Goal: Information Seeking & Learning: Learn about a topic

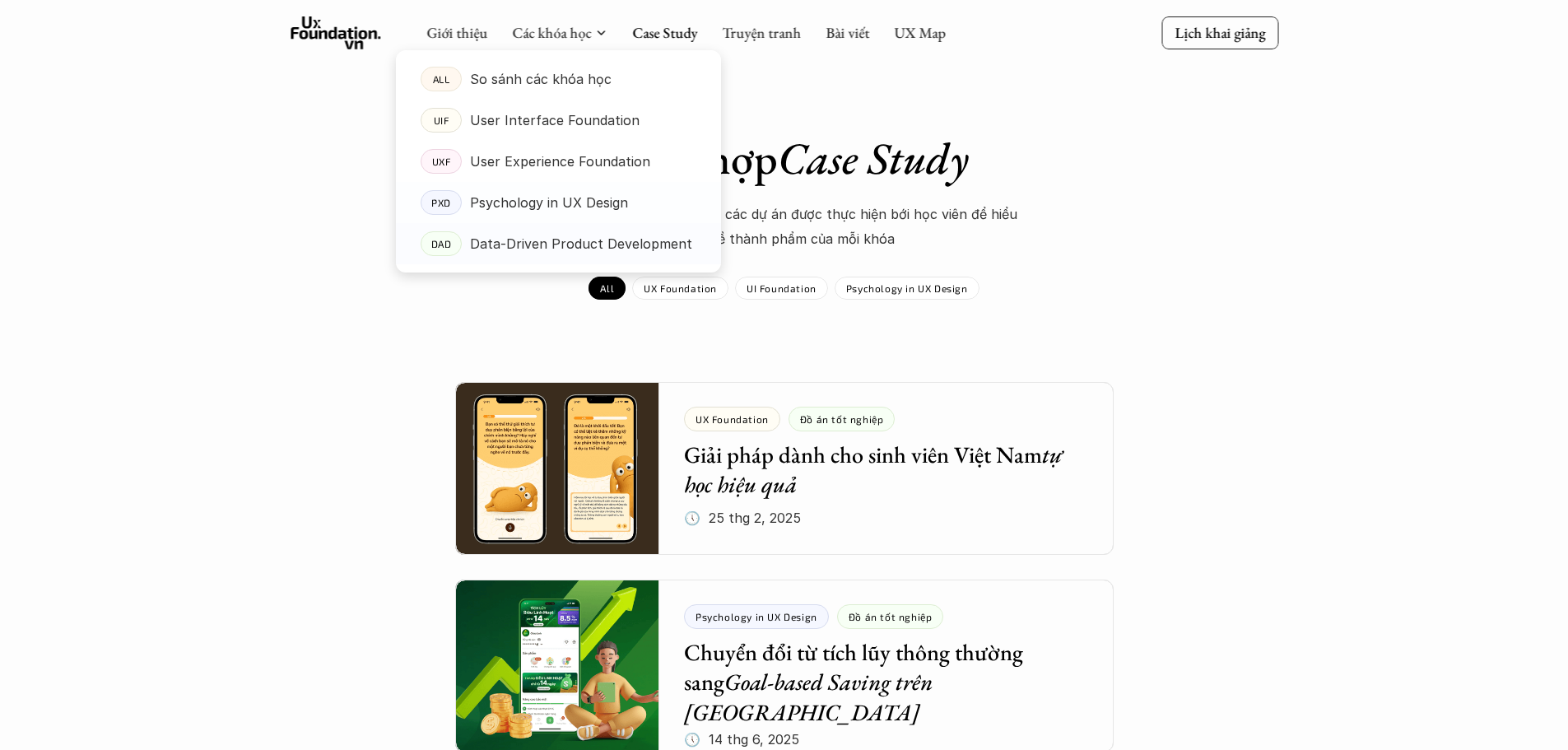
click at [514, 237] on p "Data-Driven Product Development" at bounding box center [581, 244] width 222 height 24
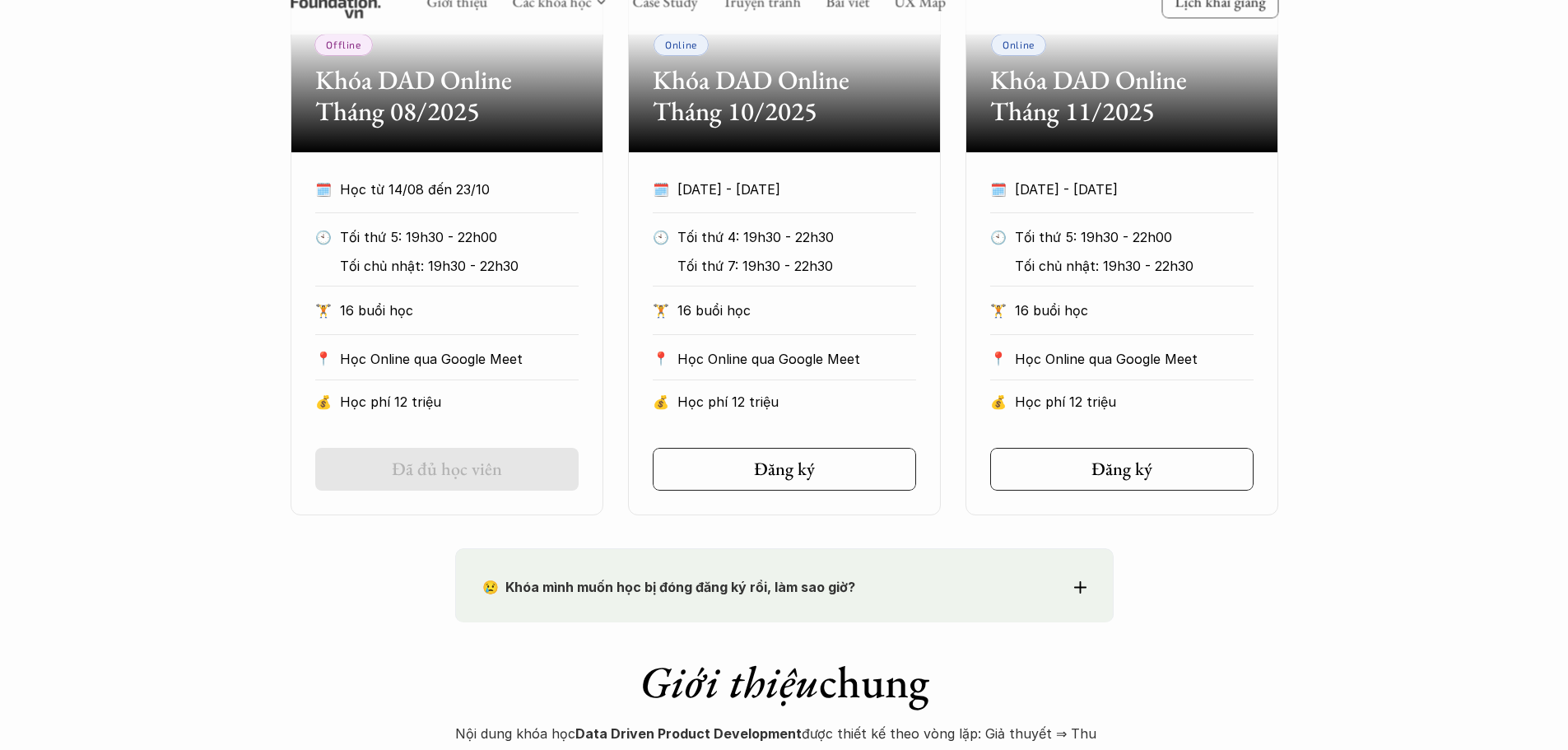
scroll to position [988, 0]
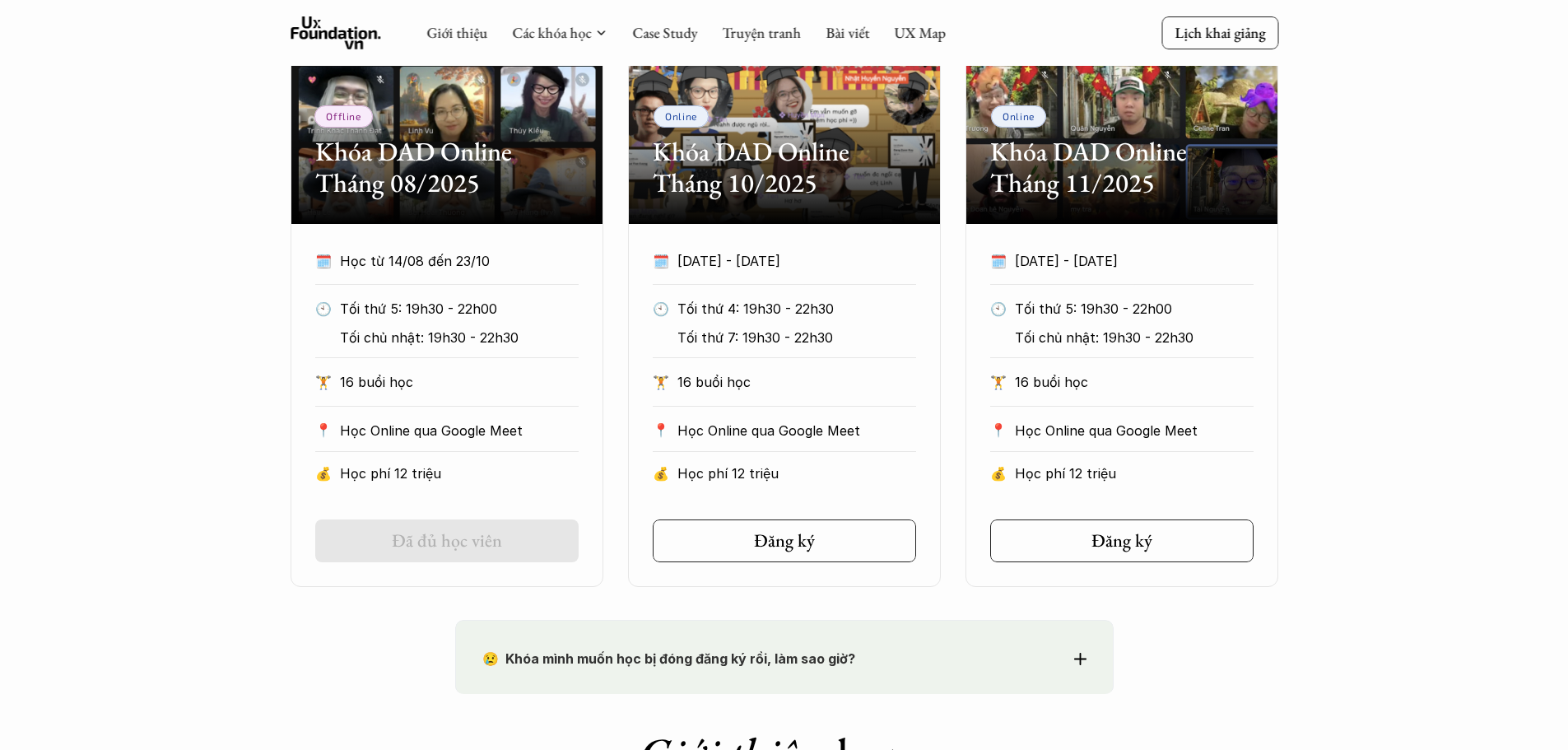
click at [944, 448] on div "Offline Khóa DAD Online Tháng 08/2025 🗓️ Học từ 14/08 đến 23/10 🕙 Tối thứ 5: 19…" at bounding box center [784, 282] width 988 height 610
click at [948, 447] on div "Offline Khóa DAD Online Tháng 08/2025 🗓️ Học từ 14/08 đến 23/10 🕙 Tối thứ 5: 19…" at bounding box center [784, 282] width 988 height 610
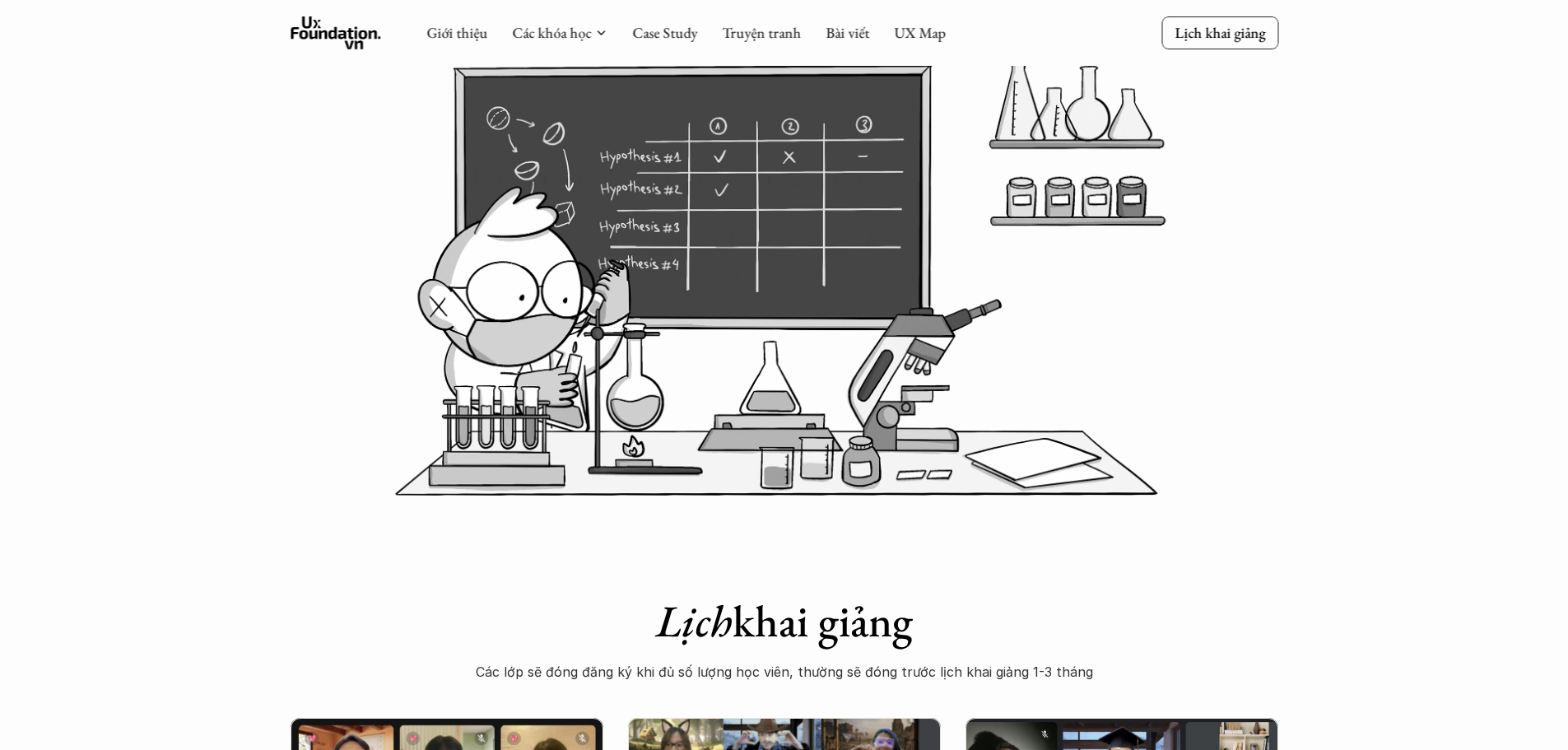
scroll to position [0, 0]
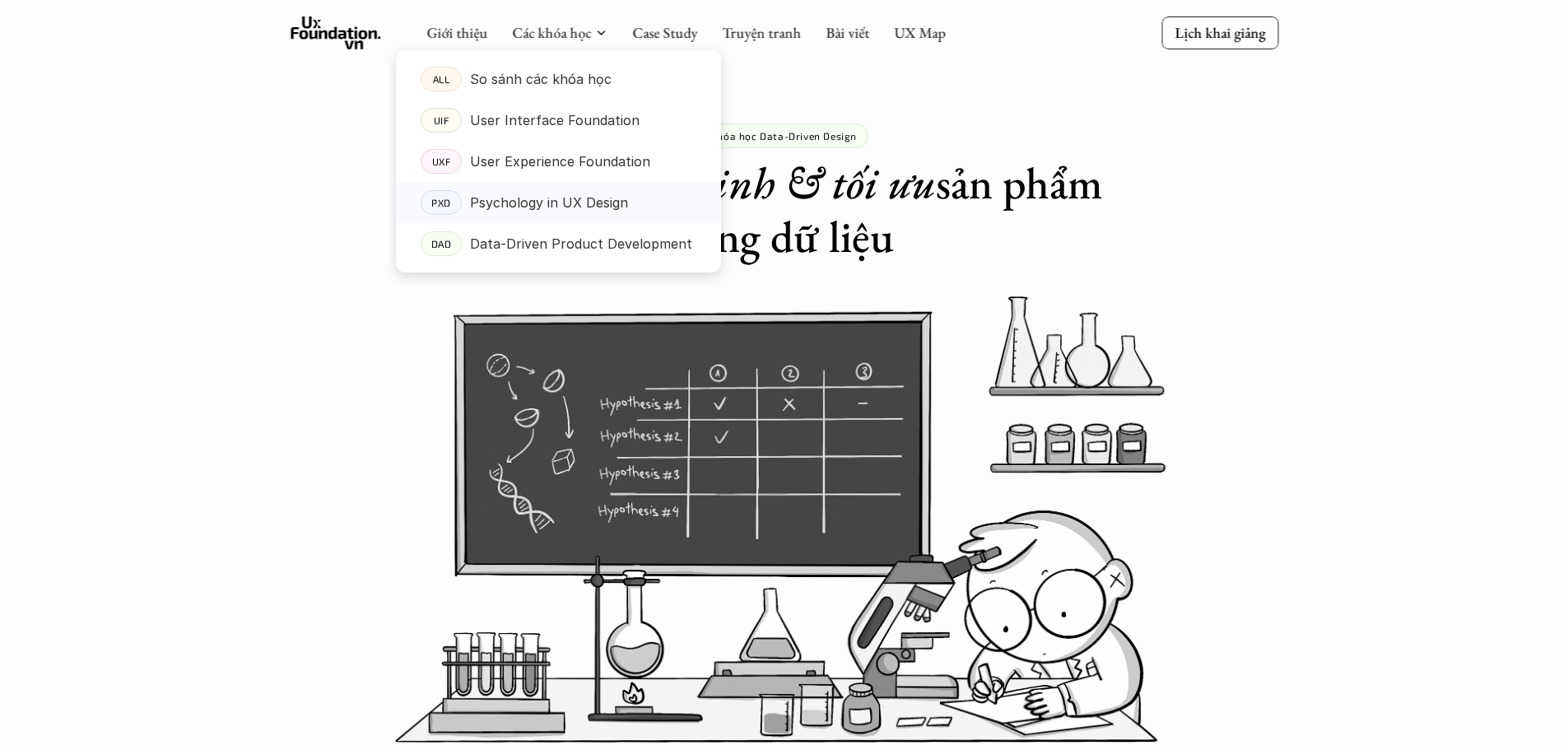
click at [554, 189] on link "PXD Psychology in UX Design" at bounding box center [558, 203] width 325 height 41
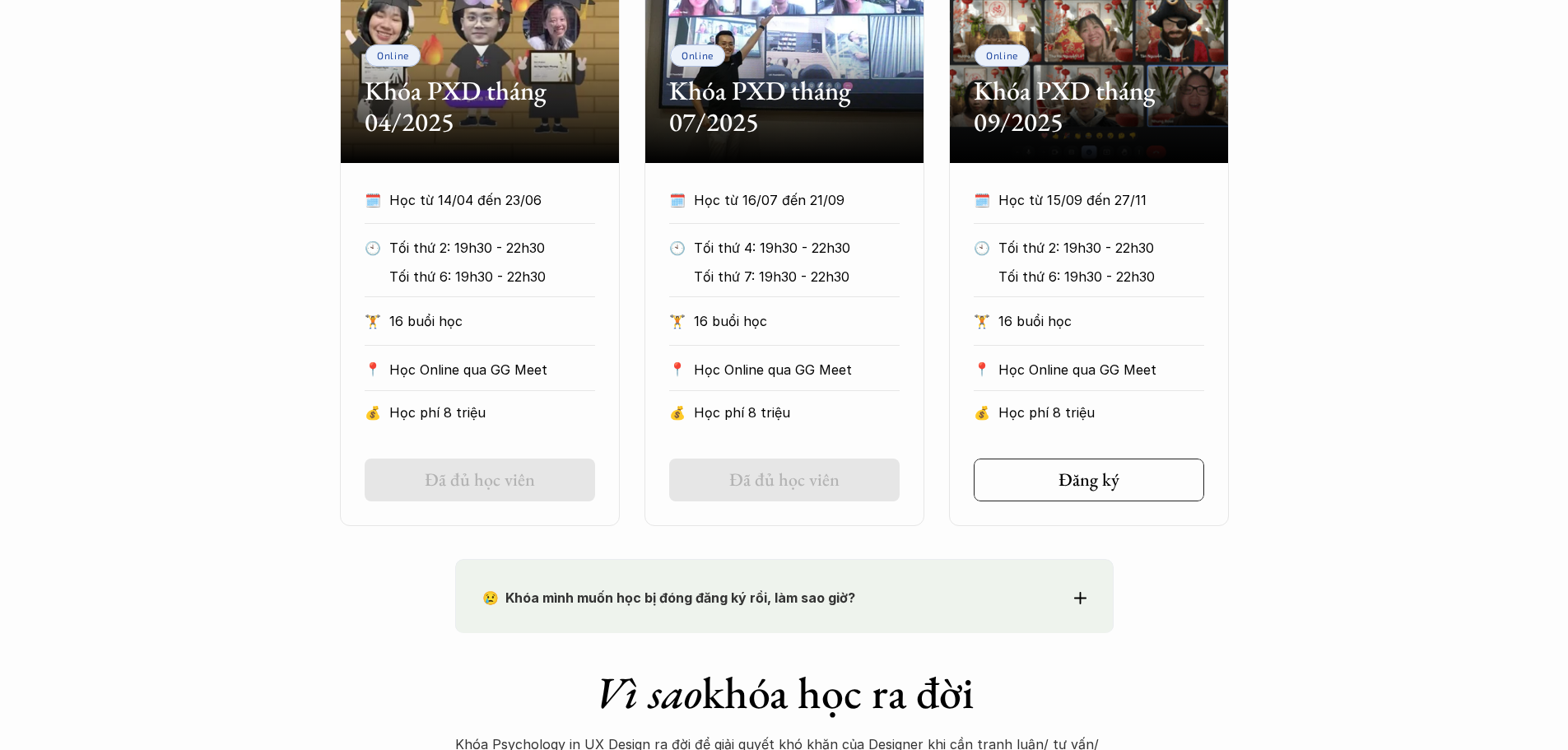
scroll to position [741, 0]
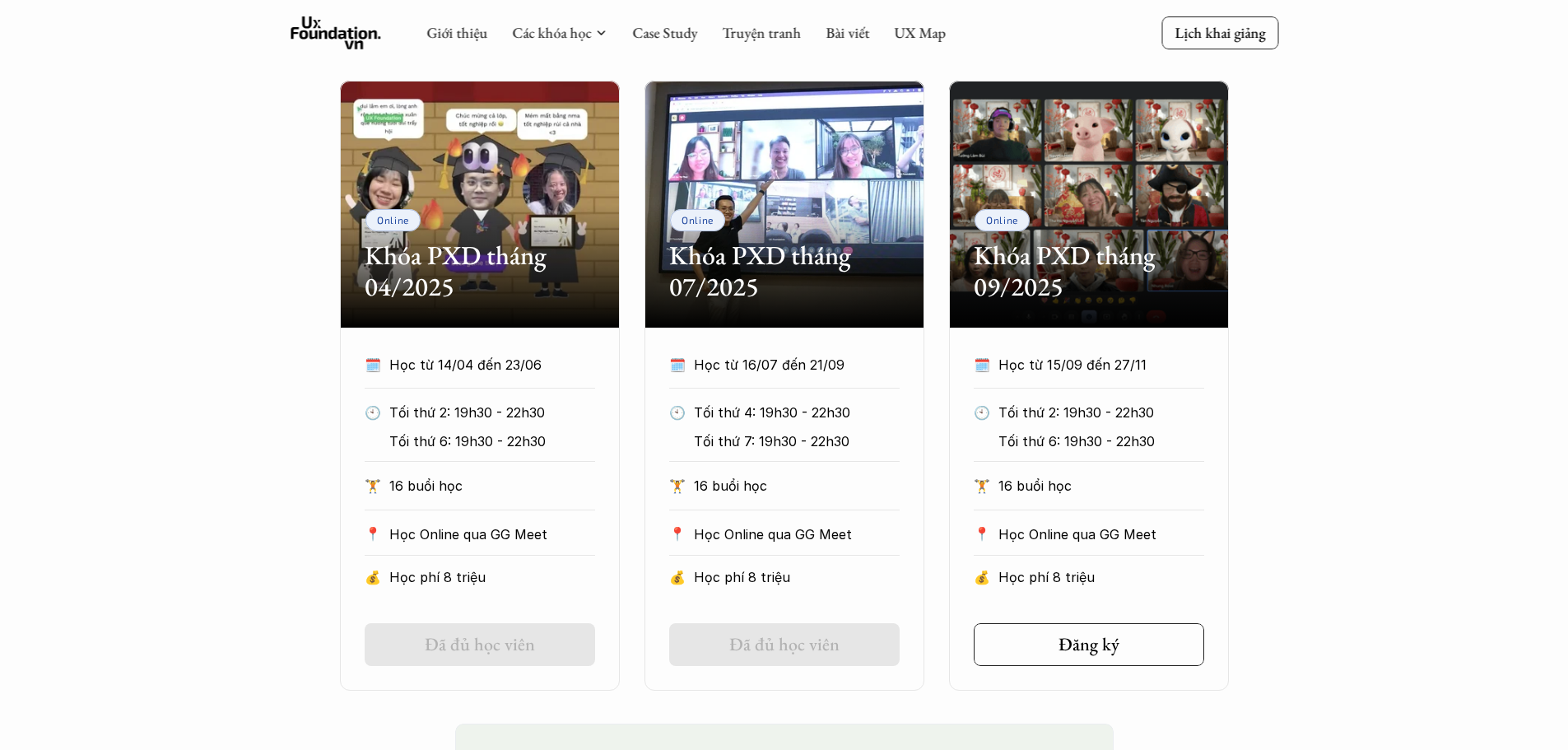
click at [930, 440] on div "Online Khóa PXD tháng 04/2025 🗓️ Học từ 14/04 đến 23/06 🕙 Tối thứ 2: 19h30 - 22…" at bounding box center [784, 385] width 889 height 610
click at [932, 433] on div "Online Khóa PXD tháng 04/2025 🗓️ Học từ 14/04 đến 23/06 🕙 Tối thứ 2: 19h30 - 22…" at bounding box center [784, 385] width 889 height 610
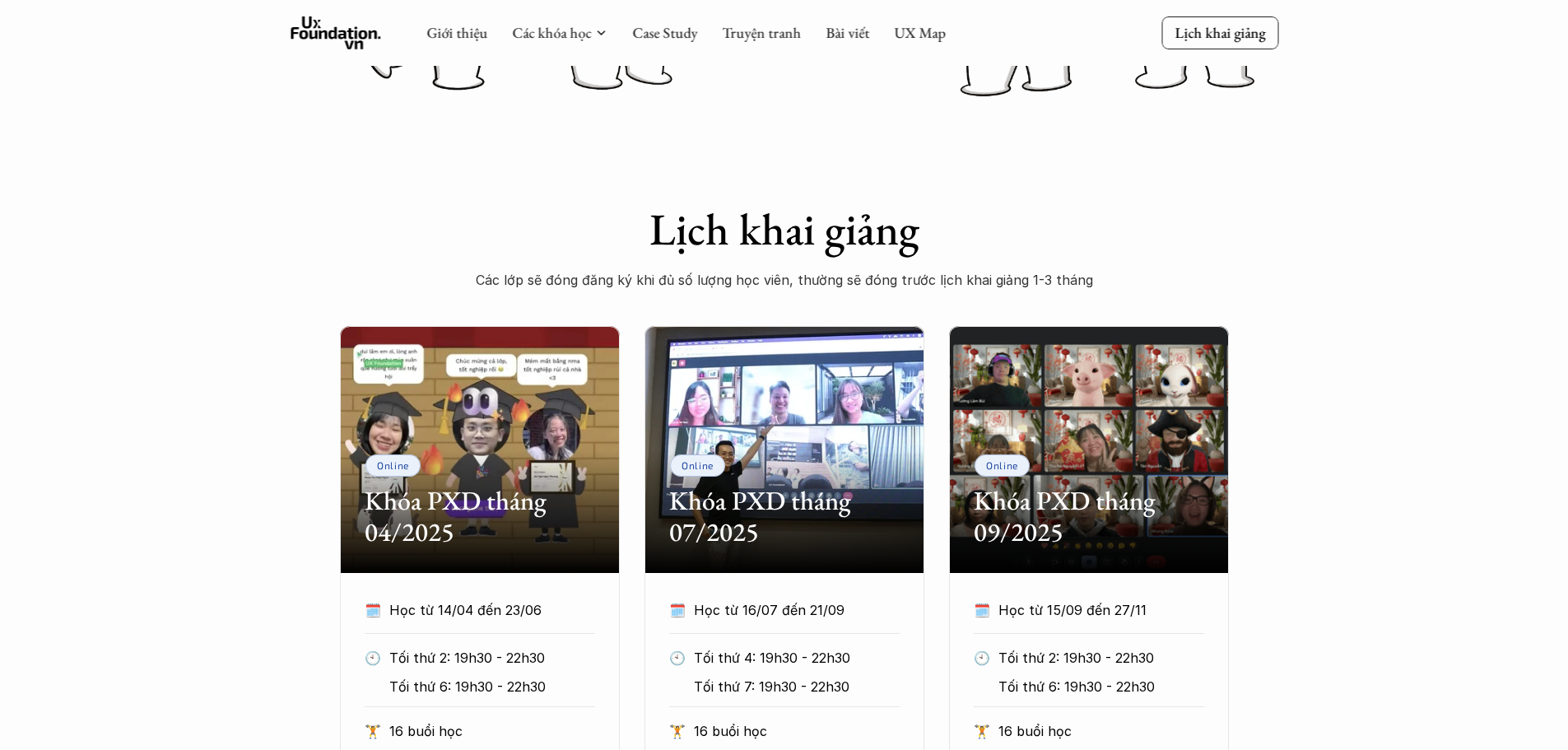
scroll to position [494, 0]
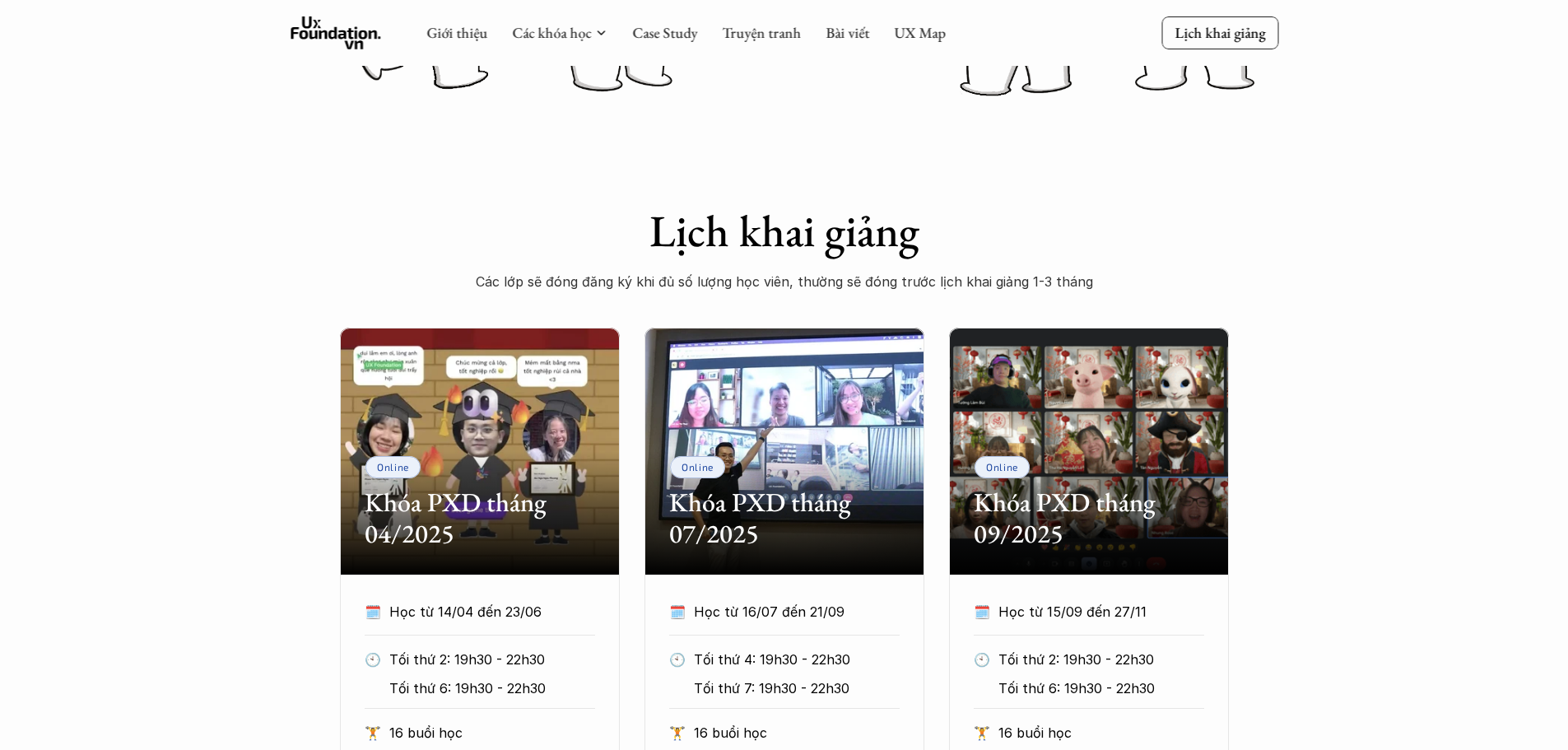
click at [933, 420] on div "Online Khóa PXD tháng 04/2025 🗓️ Học từ 14/04 đến 23/06 🕙 Tối thứ 2: 19h30 - 22…" at bounding box center [784, 632] width 889 height 610
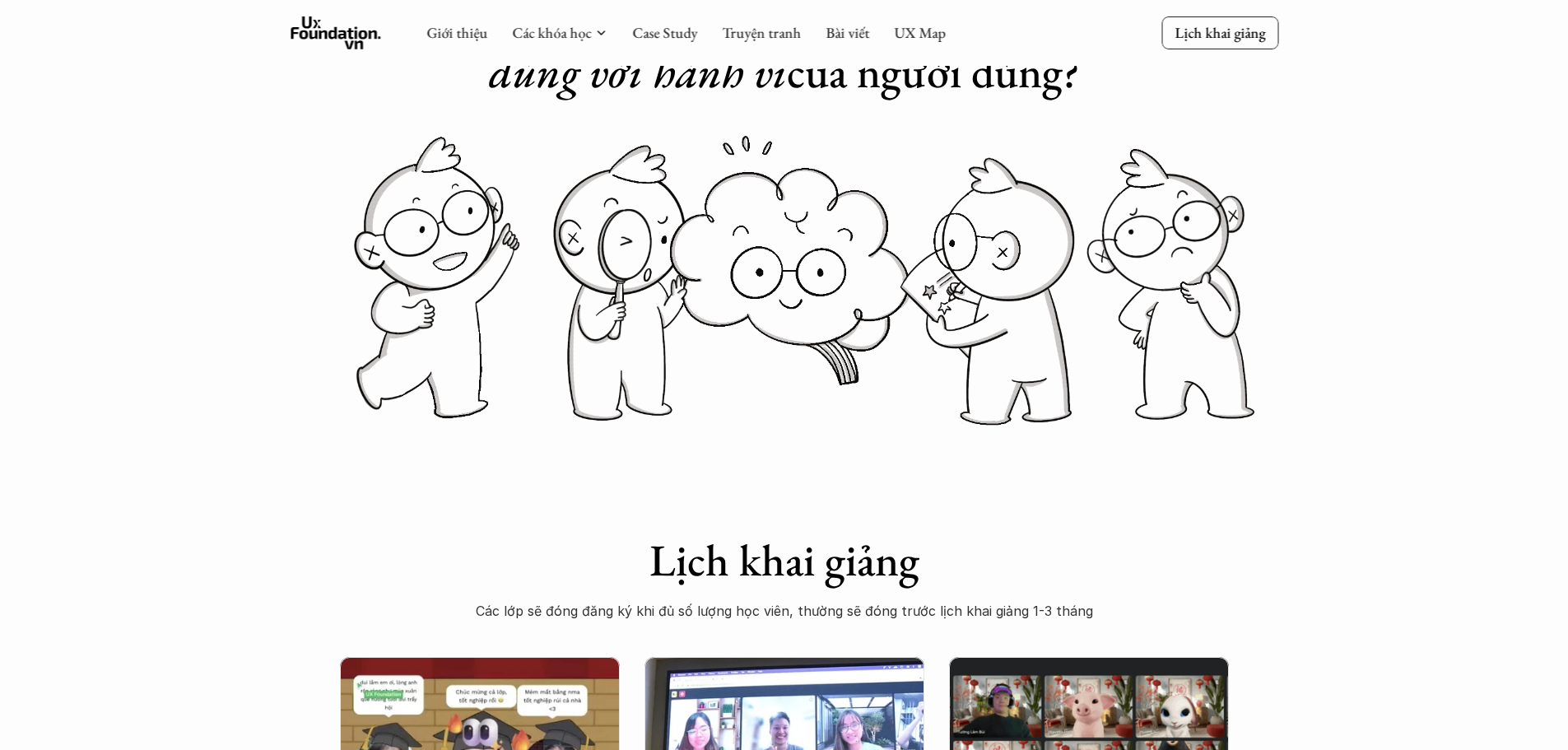
scroll to position [0, 0]
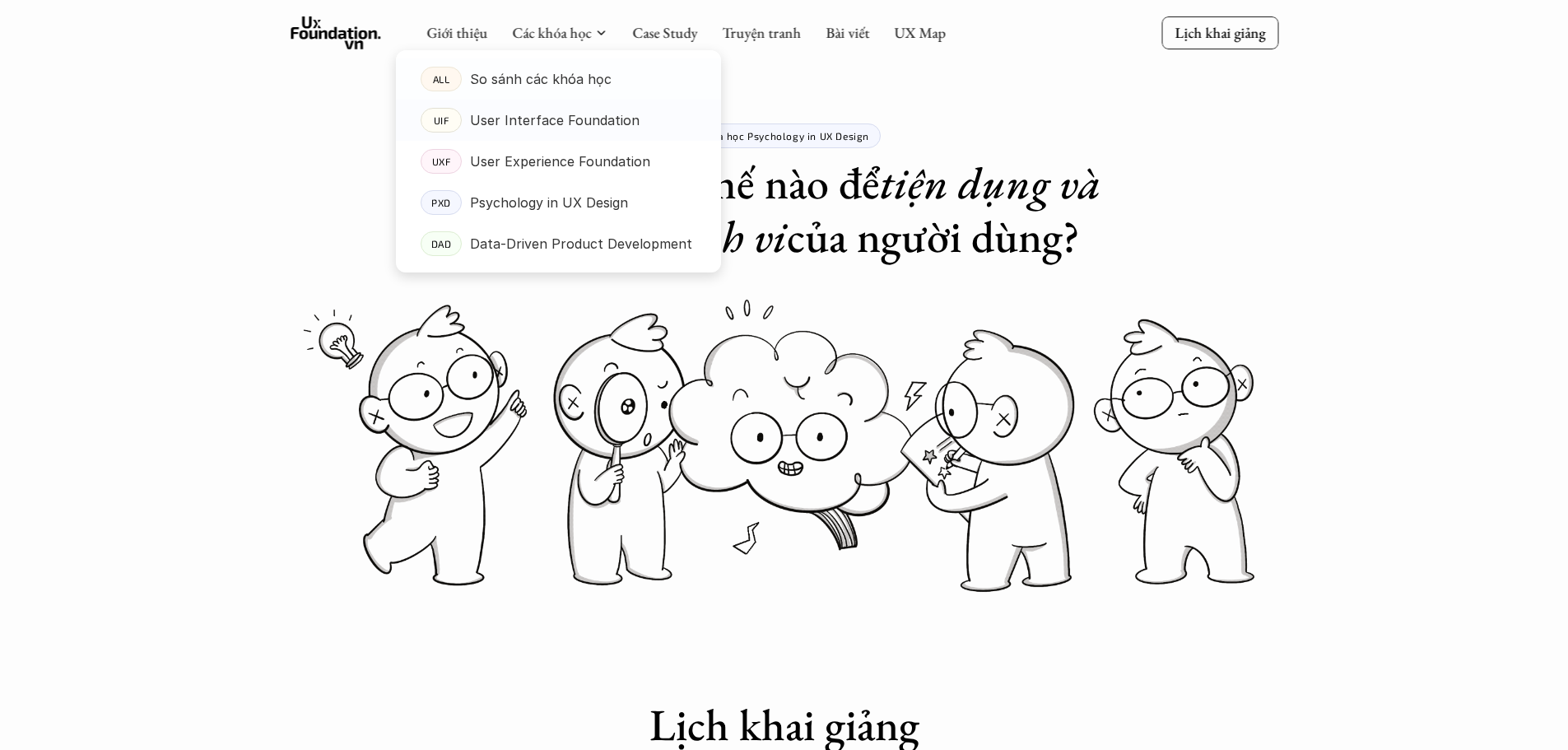
click at [539, 108] on p "User Interface Foundation" at bounding box center [555, 120] width 170 height 24
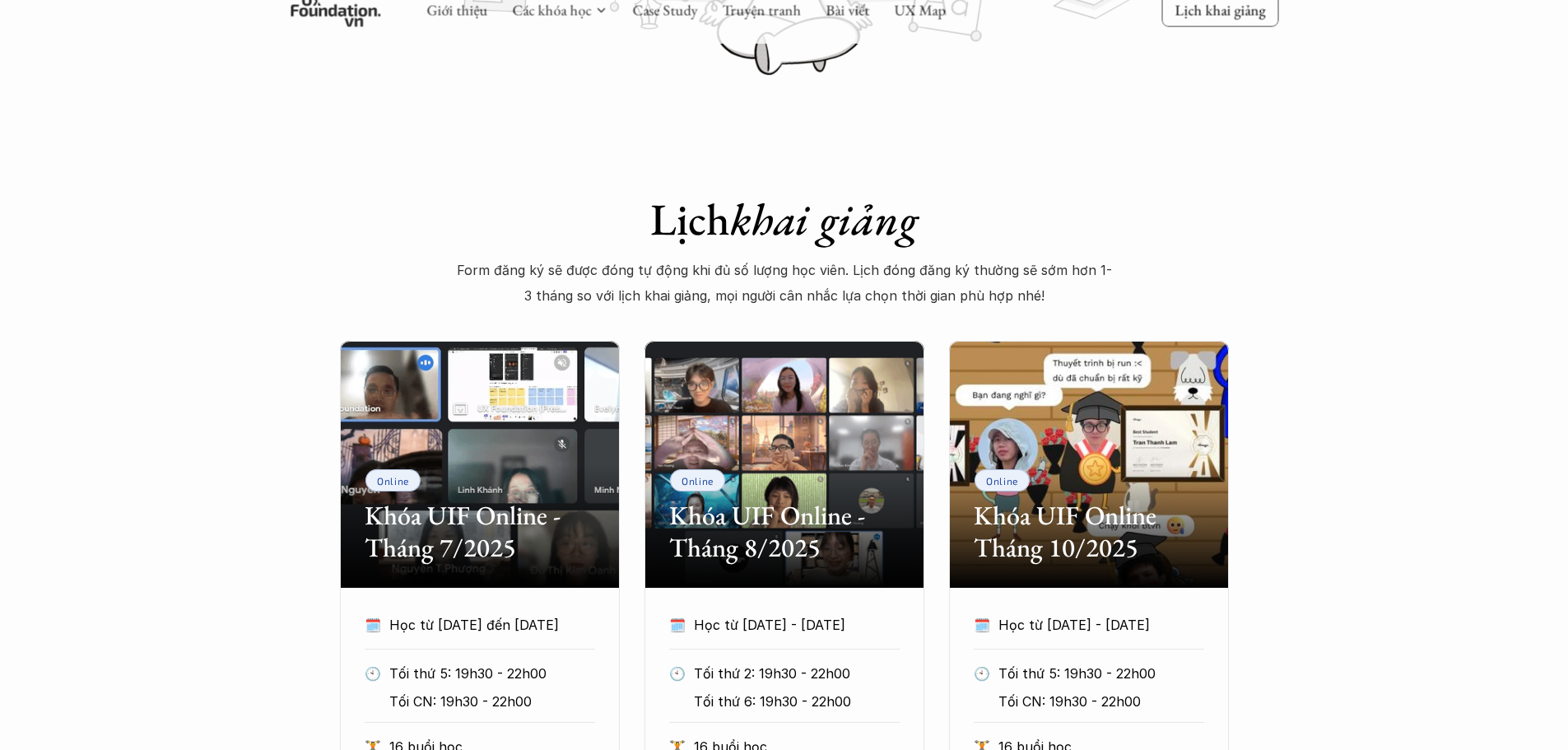
scroll to position [659, 0]
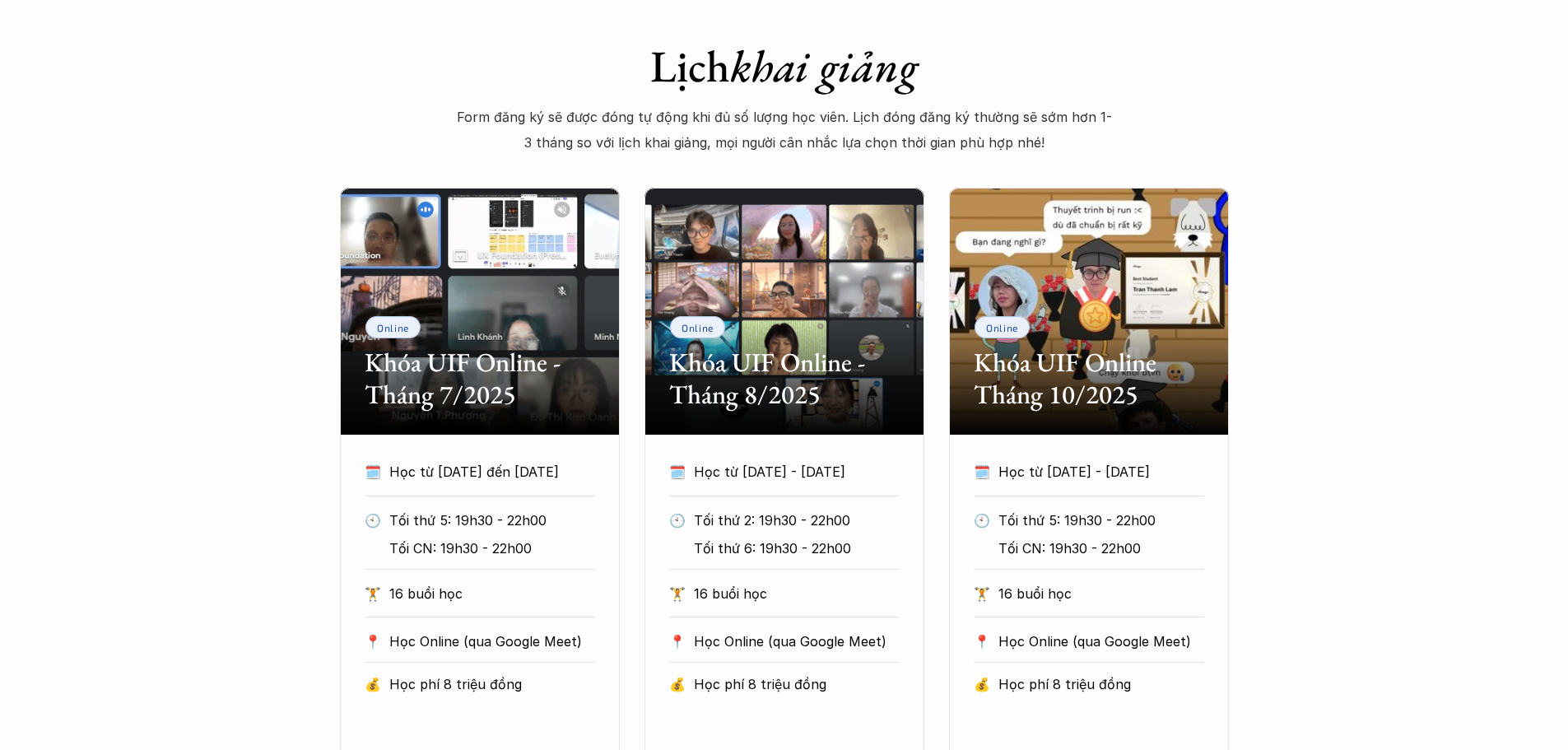
click at [938, 329] on div "Online Khóa UIF Online - Tháng 7/2025 🗓️ Học từ [DATE] đến [DATE] 🕙 Tối thứ 5: …" at bounding box center [784, 505] width 889 height 636
click at [935, 329] on div "Online Khóa UIF Online - Tháng 7/2025 🗓️ Học từ [DATE] đến [DATE] 🕙 Tối thứ 5: …" at bounding box center [784, 505] width 889 height 636
click at [932, 342] on div "Online Khóa UIF Online - Tháng 7/2025 🗓️ Học từ [DATE] đến [DATE] 🕙 Tối thứ 5: …" at bounding box center [784, 505] width 889 height 636
click at [931, 347] on div "Online Khóa UIF Online - Tháng 7/2025 🗓️ Học từ [DATE] đến [DATE] 🕙 Tối thứ 5: …" at bounding box center [784, 505] width 889 height 636
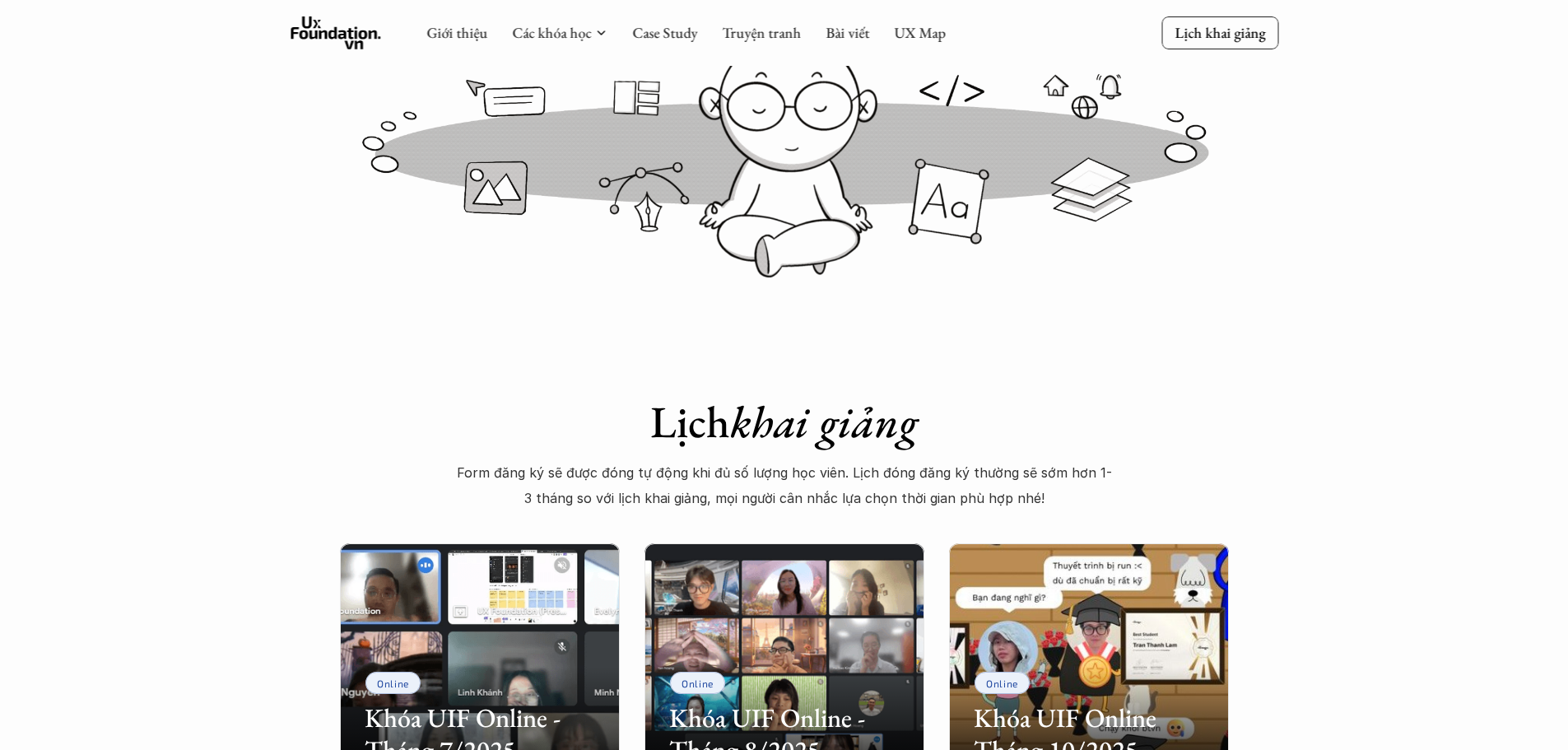
scroll to position [165, 0]
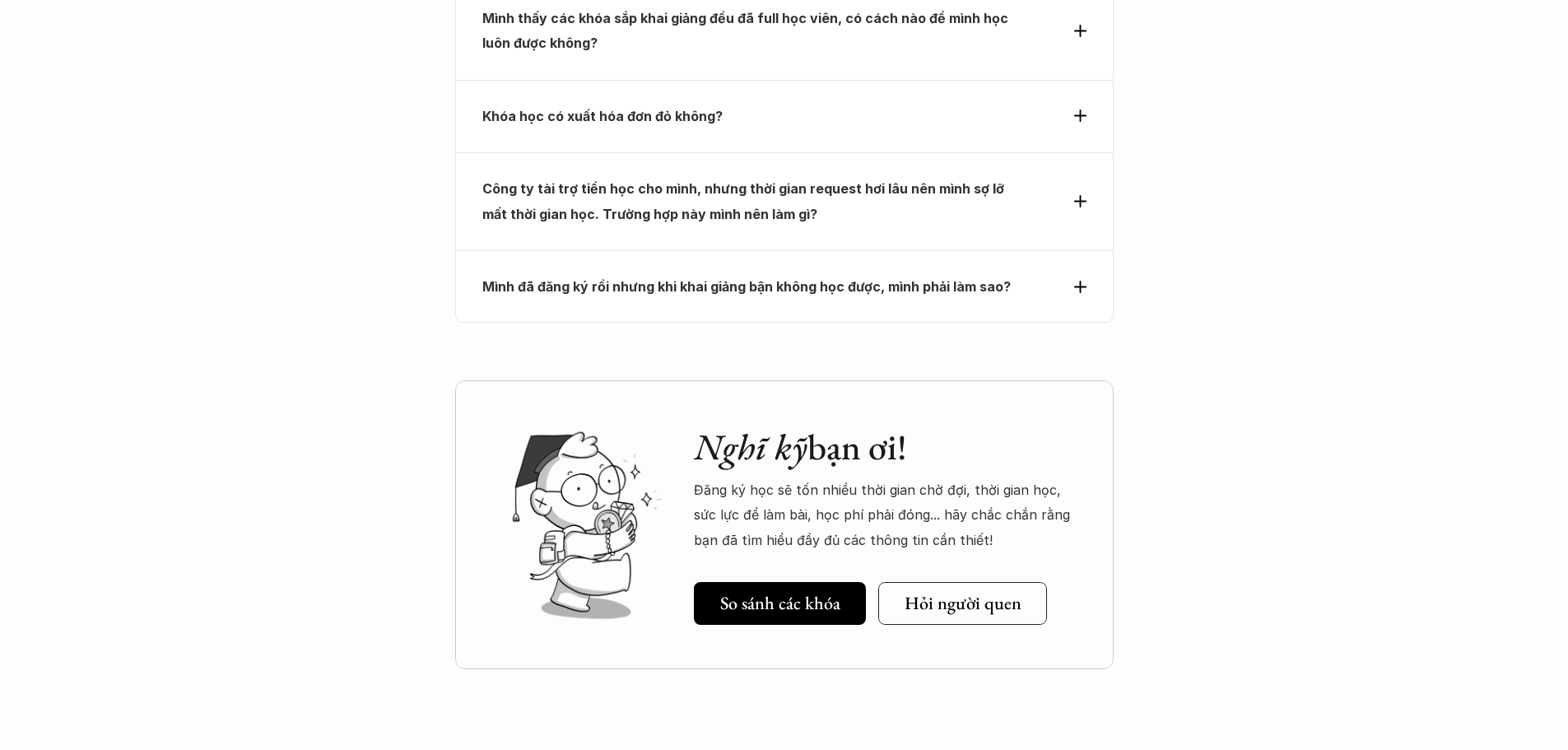
scroll to position [5845, 0]
